Goal: Entertainment & Leisure: Consume media (video, audio)

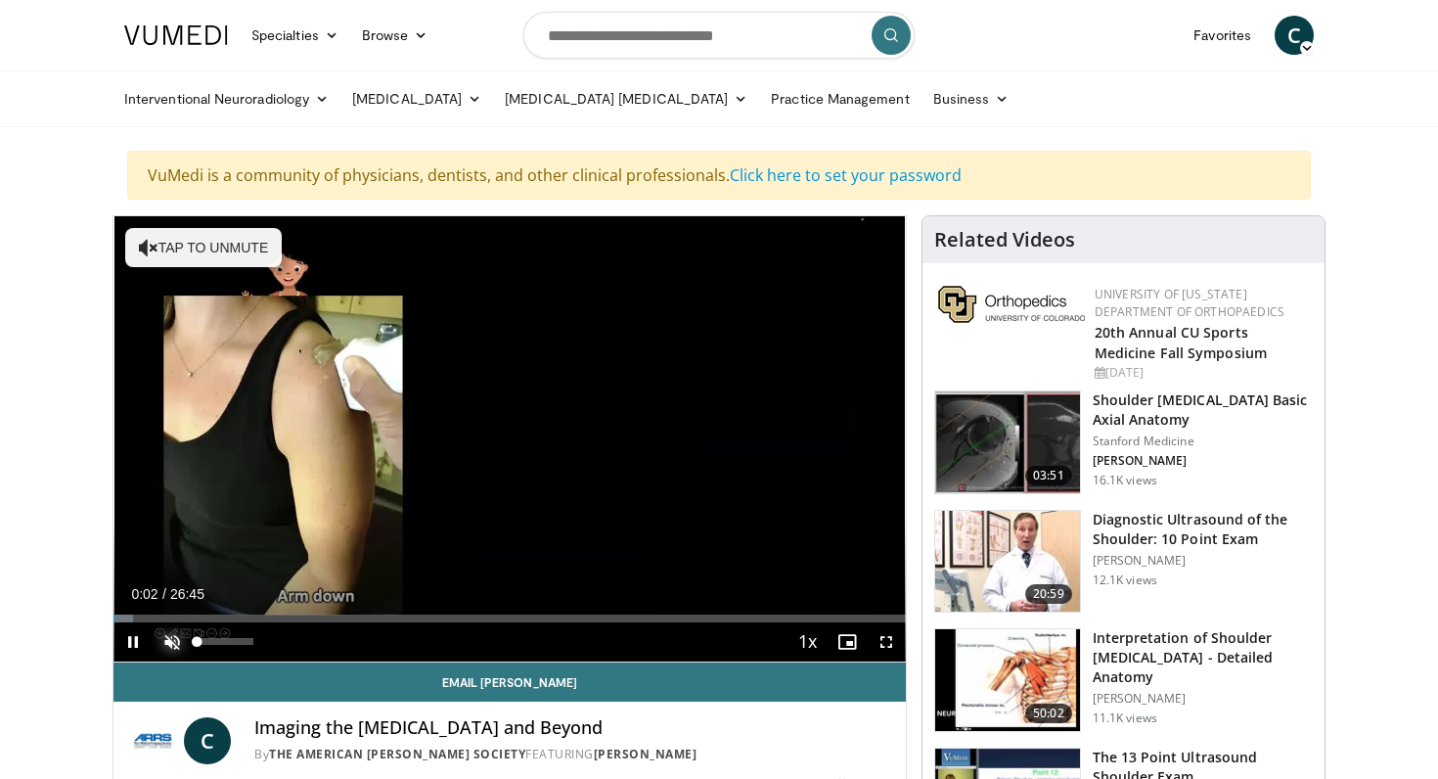
click at [170, 636] on span "Video Player" at bounding box center [172, 641] width 39 height 39
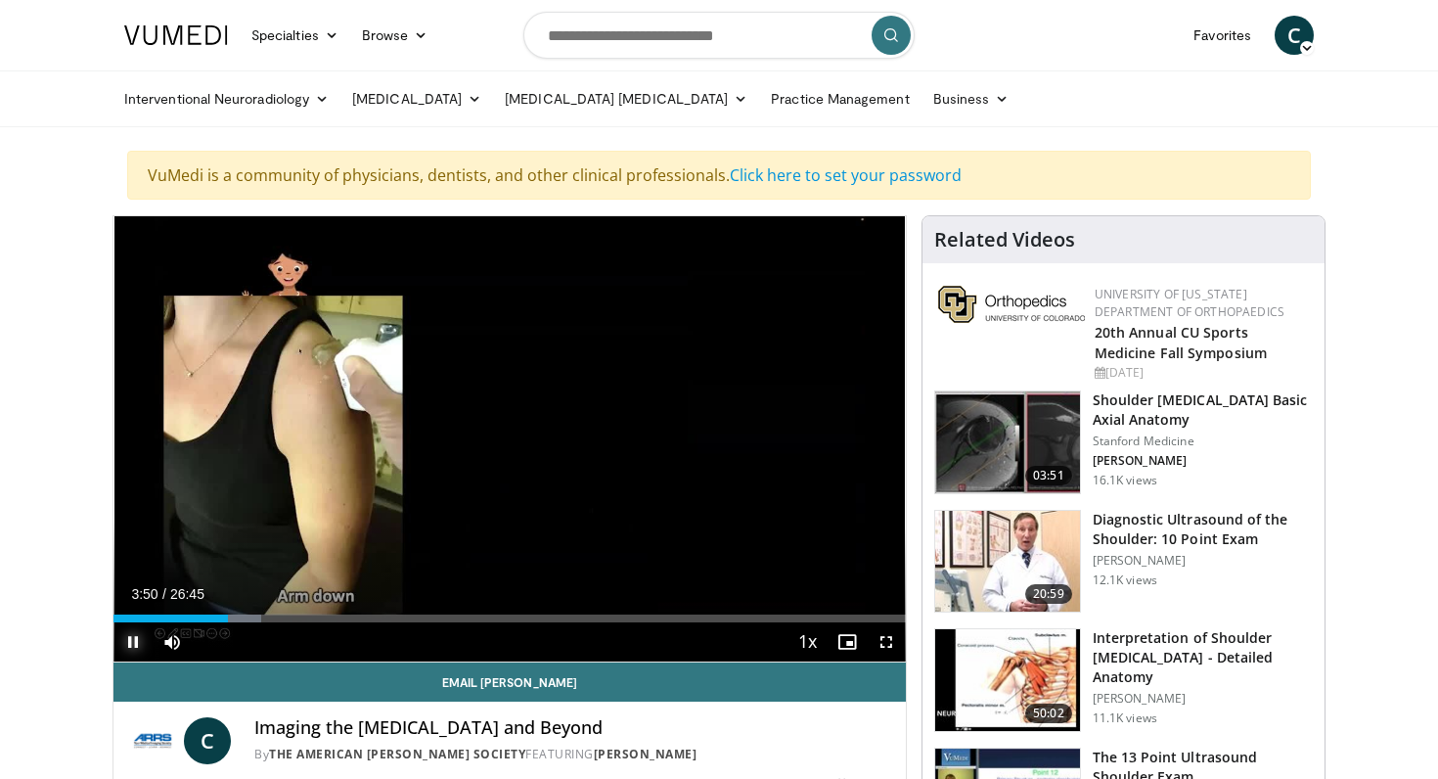
click at [141, 640] on span "Video Player" at bounding box center [132, 641] width 39 height 39
